Goal: Task Accomplishment & Management: Complete application form

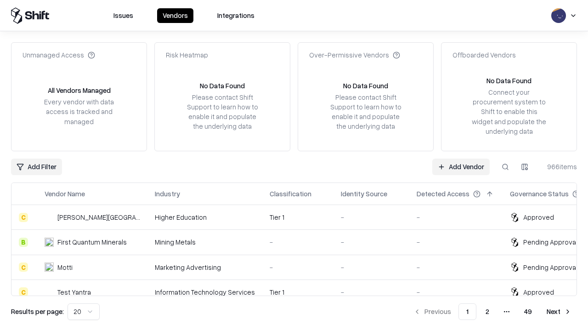
click at [460, 166] on link "Add Vendor" at bounding box center [460, 166] width 57 height 17
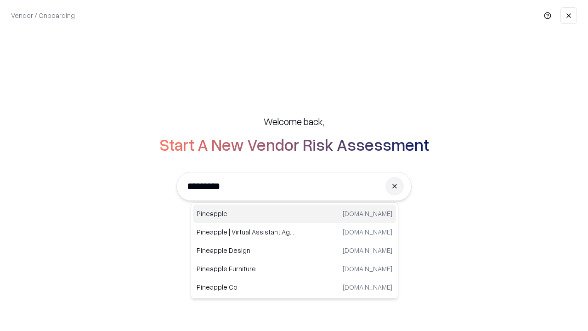
click at [294, 213] on div "Pineapple [DOMAIN_NAME]" at bounding box center [294, 213] width 203 height 18
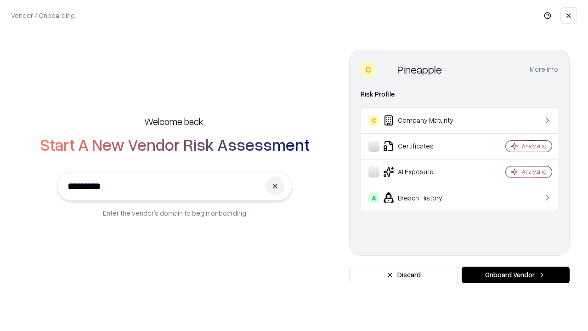
type input "*********"
click at [515, 275] on button "Onboard Vendor" at bounding box center [515, 274] width 108 height 17
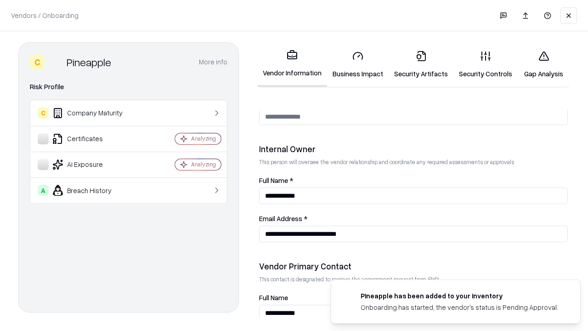
scroll to position [476, 0]
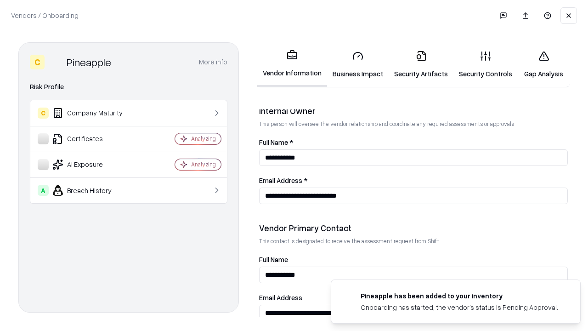
click at [358, 64] on link "Business Impact" at bounding box center [358, 64] width 62 height 43
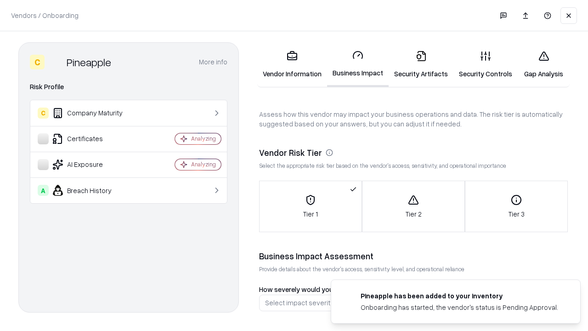
click at [420, 64] on link "Security Artifacts" at bounding box center [420, 64] width 65 height 43
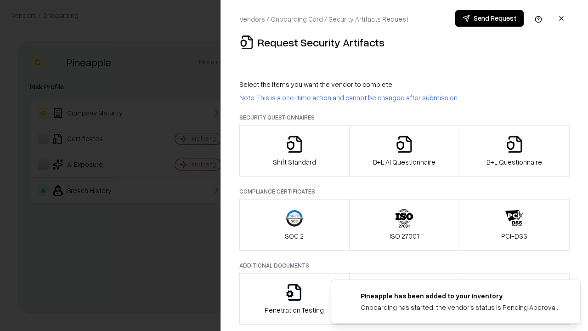
click at [294, 151] on icon "button" at bounding box center [294, 144] width 18 height 18
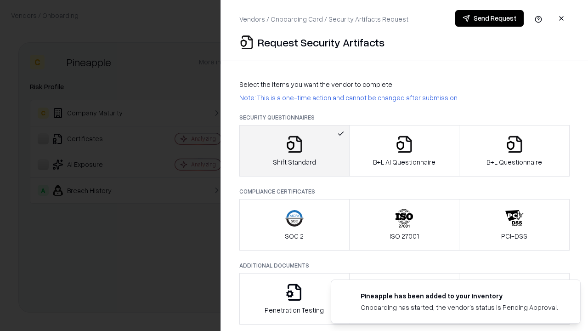
click at [489, 18] on button "Send Request" at bounding box center [489, 18] width 68 height 17
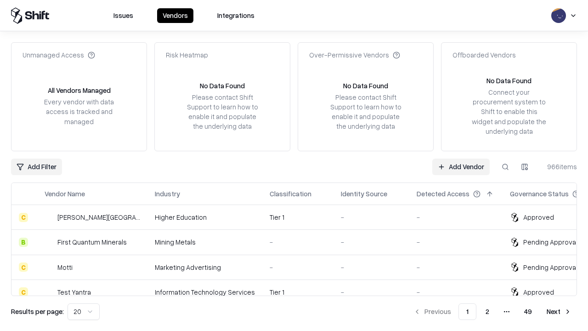
click at [505, 166] on button at bounding box center [505, 166] width 17 height 17
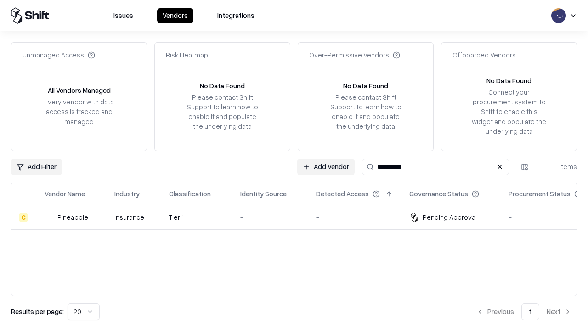
type input "*********"
click at [299, 217] on div "-" at bounding box center [270, 217] width 61 height 10
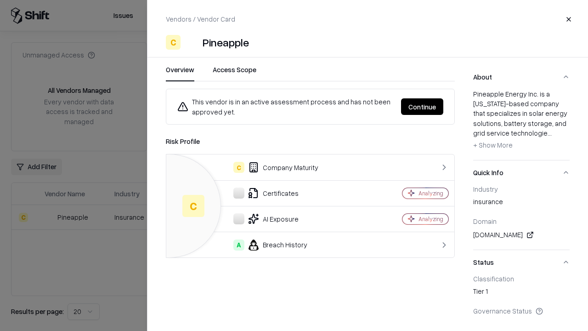
click at [422, 107] on button "Continue" at bounding box center [422, 106] width 42 height 17
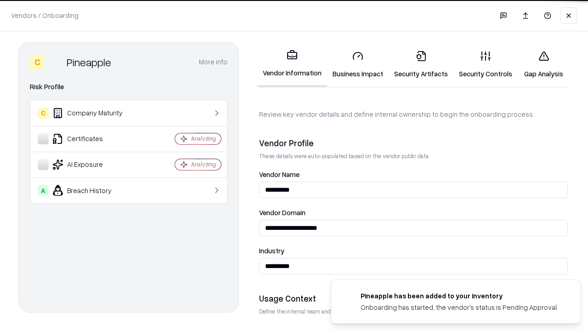
click at [420, 64] on link "Security Artifacts" at bounding box center [420, 64] width 65 height 43
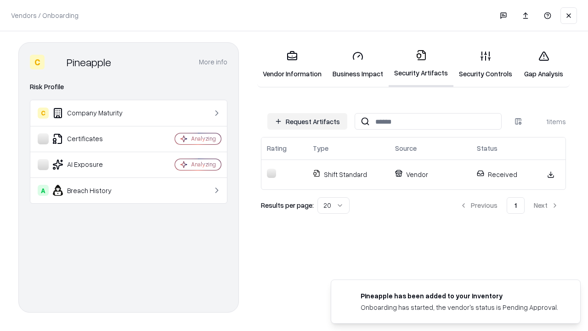
click at [485, 64] on link "Security Controls" at bounding box center [485, 64] width 64 height 43
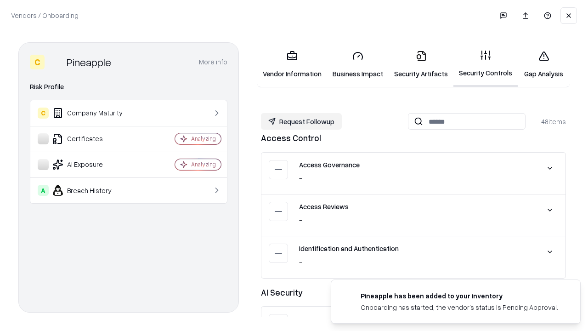
click at [301, 121] on button "Request Followup" at bounding box center [301, 121] width 81 height 17
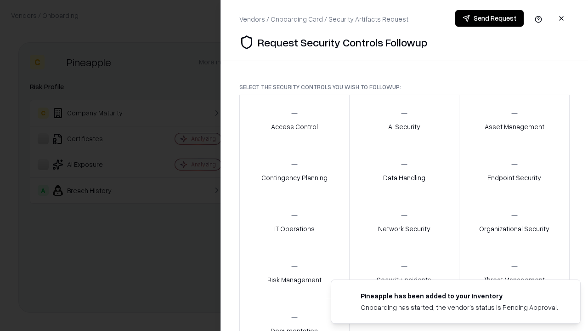
click at [294, 120] on div "Access Control" at bounding box center [294, 120] width 47 height 22
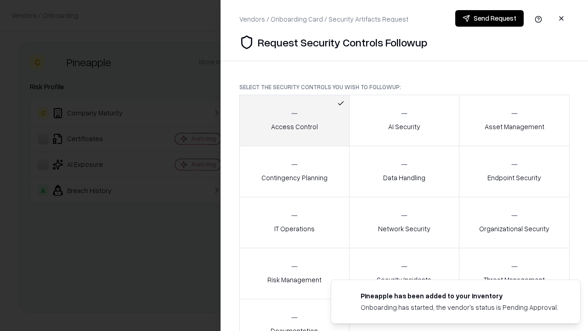
click at [489, 18] on button "Send Request" at bounding box center [489, 18] width 68 height 17
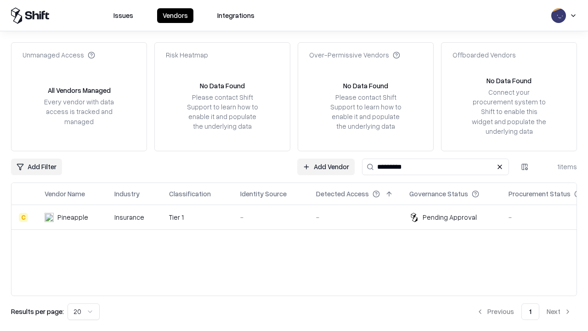
type input "*********"
click at [299, 217] on div "-" at bounding box center [270, 217] width 61 height 10
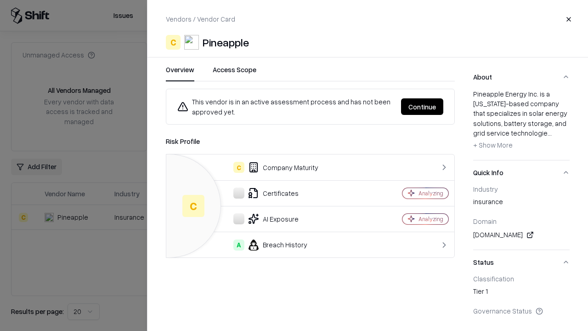
click at [422, 107] on button "Continue" at bounding box center [422, 106] width 42 height 17
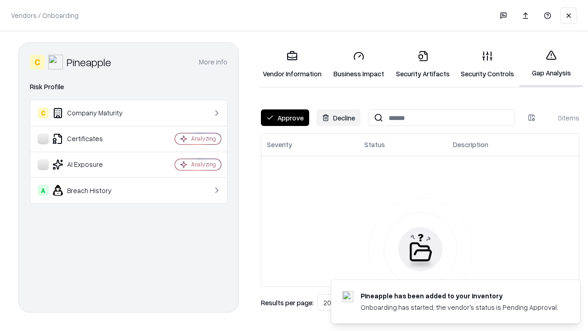
click at [285, 118] on button "Approve" at bounding box center [285, 117] width 48 height 17
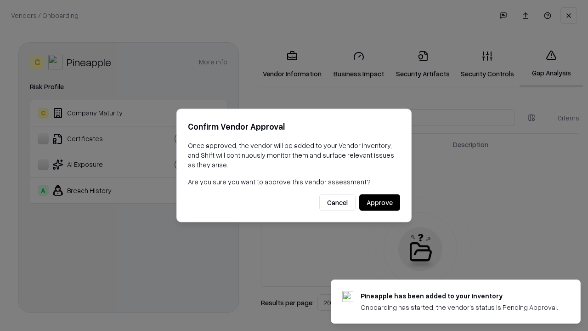
click at [379, 202] on button "Approve" at bounding box center [379, 202] width 41 height 17
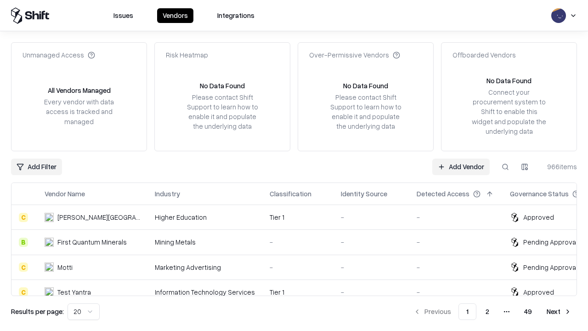
type input "*********"
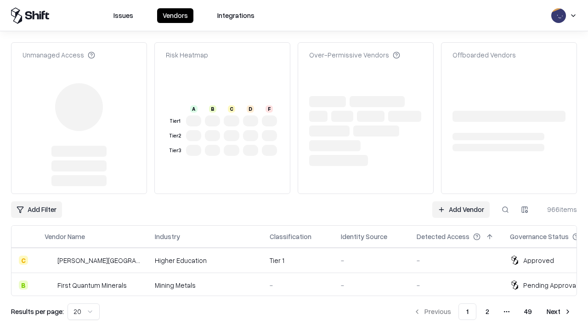
click at [460, 201] on link "Add Vendor" at bounding box center [460, 209] width 57 height 17
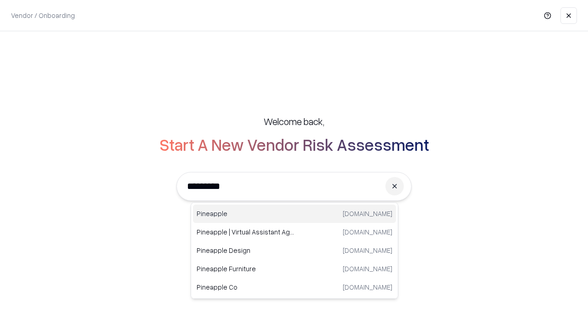
click at [294, 213] on div "Pineapple [DOMAIN_NAME]" at bounding box center [294, 213] width 203 height 18
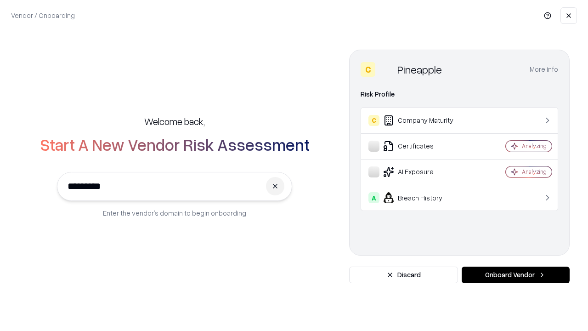
type input "*********"
click at [515, 275] on button "Onboard Vendor" at bounding box center [515, 274] width 108 height 17
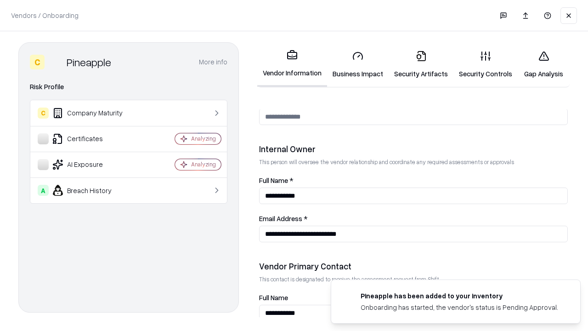
scroll to position [476, 0]
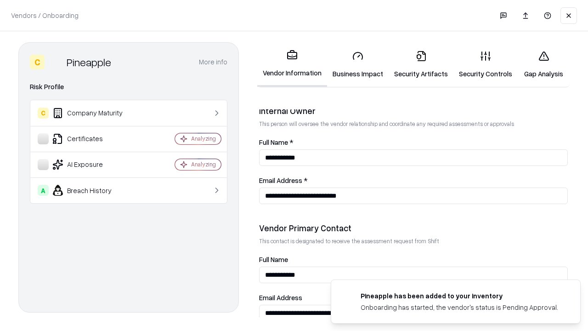
click at [543, 64] on link "Gap Analysis" at bounding box center [543, 64] width 52 height 43
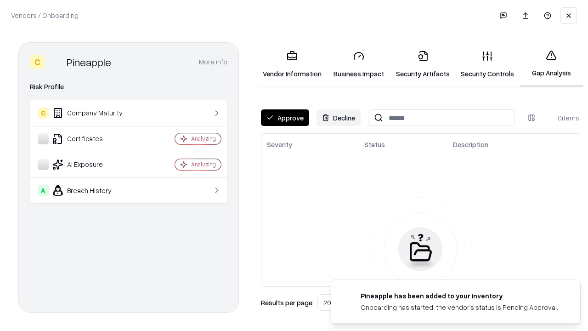
click at [285, 118] on button "Approve" at bounding box center [285, 117] width 48 height 17
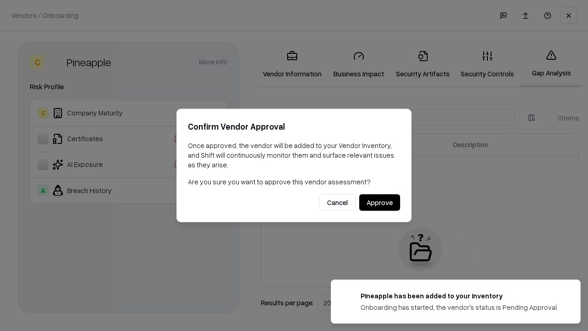
click at [379, 202] on button "Approve" at bounding box center [379, 202] width 41 height 17
